Goal: Transaction & Acquisition: Purchase product/service

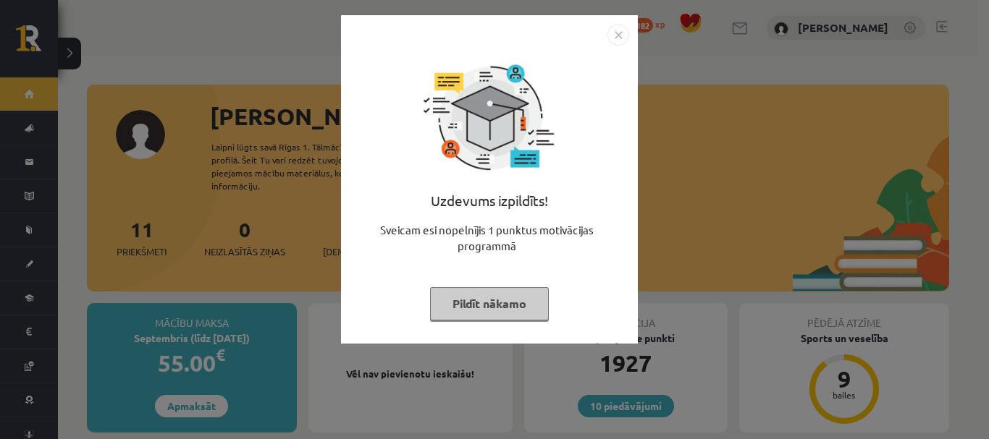
click at [457, 290] on button "Pildīt nākamo" at bounding box center [489, 303] width 119 height 33
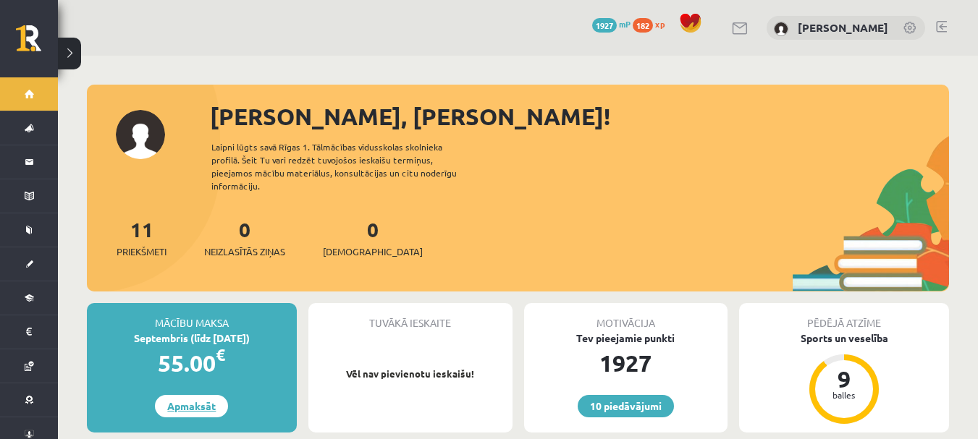
click at [202, 400] on link "Apmaksāt" at bounding box center [191, 406] width 73 height 22
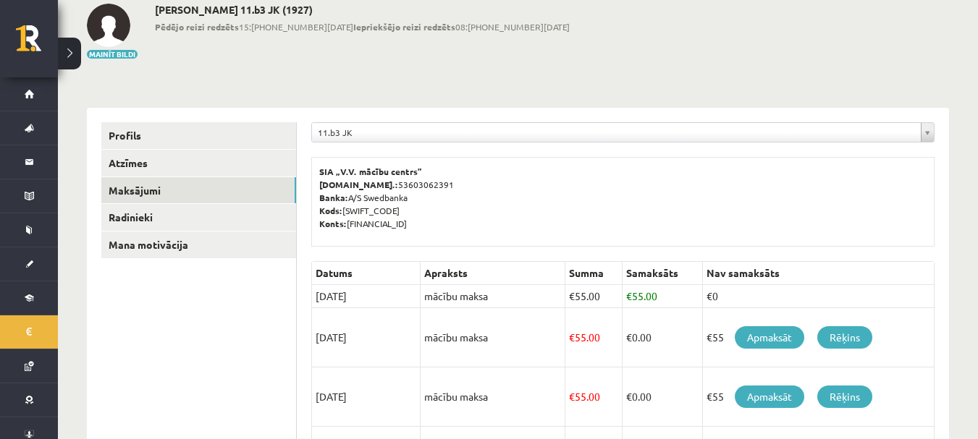
scroll to position [145, 0]
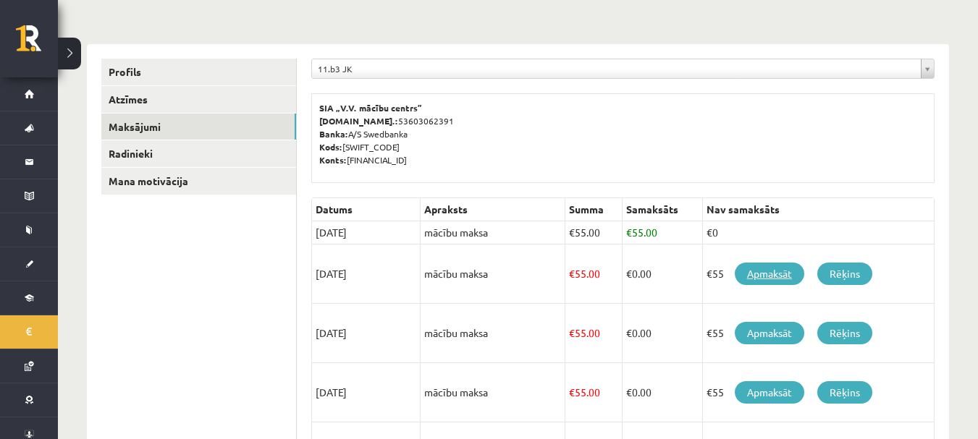
click at [786, 276] on link "Apmaksāt" at bounding box center [770, 274] width 70 height 22
